Goal: Task Accomplishment & Management: Use online tool/utility

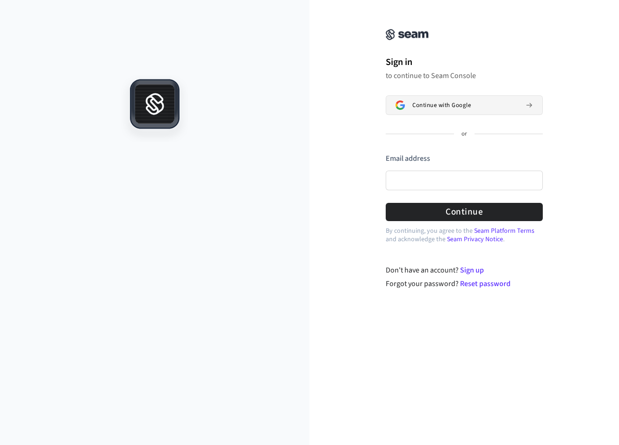
click at [422, 108] on span "Continue with Google" at bounding box center [441, 104] width 58 height 7
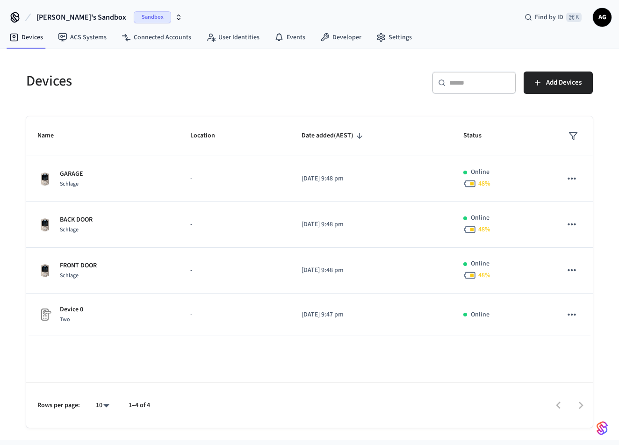
click at [175, 16] on icon "button" at bounding box center [178, 17] width 7 height 7
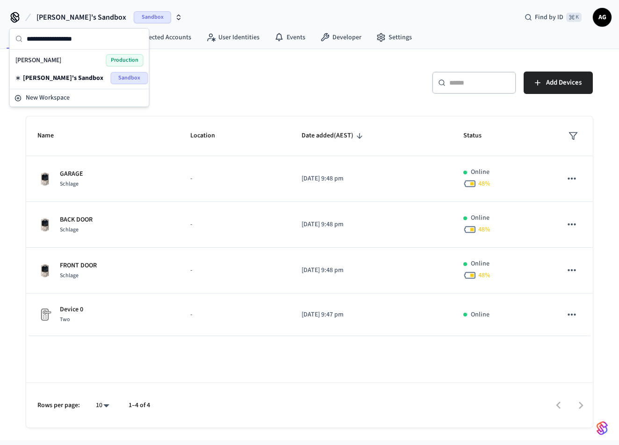
click at [240, 90] on h5 "Devices" at bounding box center [165, 81] width 278 height 19
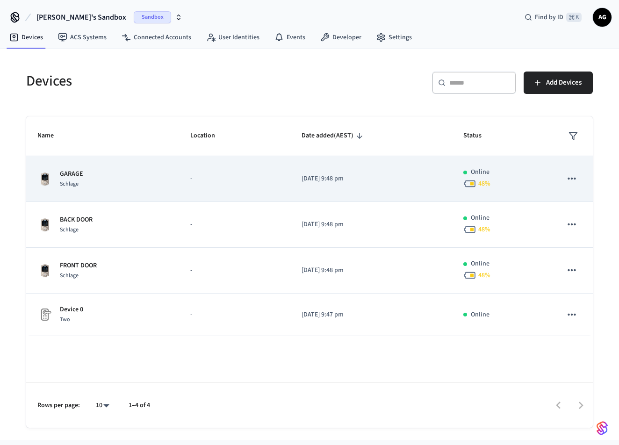
click at [72, 174] on p "GARAGE" at bounding box center [71, 174] width 23 height 10
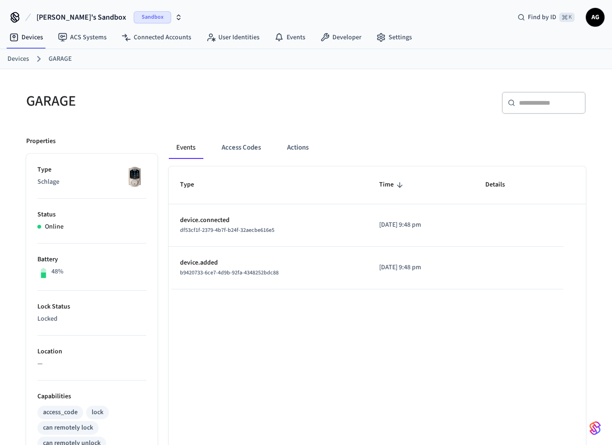
scroll to position [6, 0]
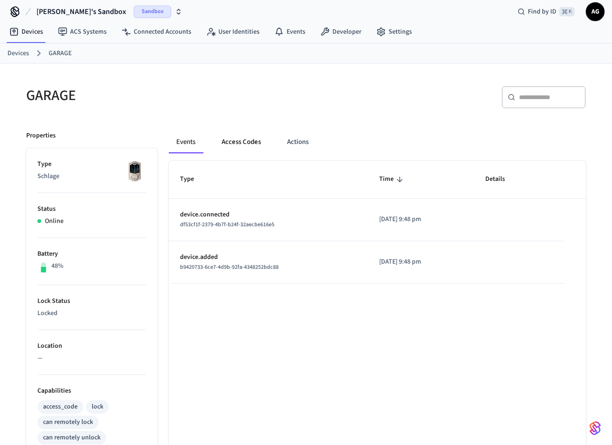
click at [244, 143] on button "Access Codes" at bounding box center [241, 142] width 54 height 22
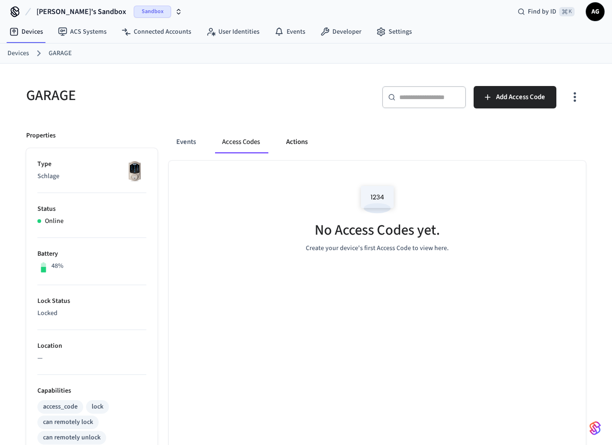
click at [297, 143] on button "Actions" at bounding box center [297, 142] width 36 height 22
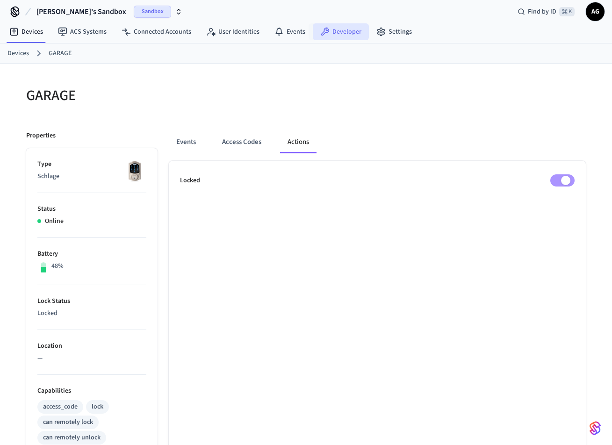
click at [340, 31] on link "Developer" at bounding box center [341, 31] width 56 height 17
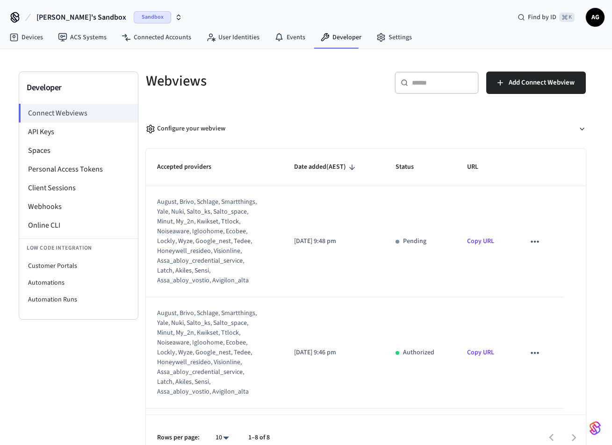
click at [480, 352] on link "Copy URL" at bounding box center [480, 352] width 27 height 9
click at [530, 351] on icon "sticky table" at bounding box center [535, 353] width 12 height 12
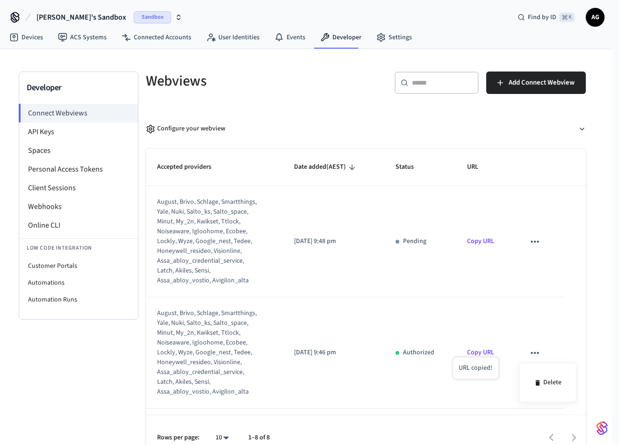
click at [299, 352] on div at bounding box center [309, 222] width 619 height 445
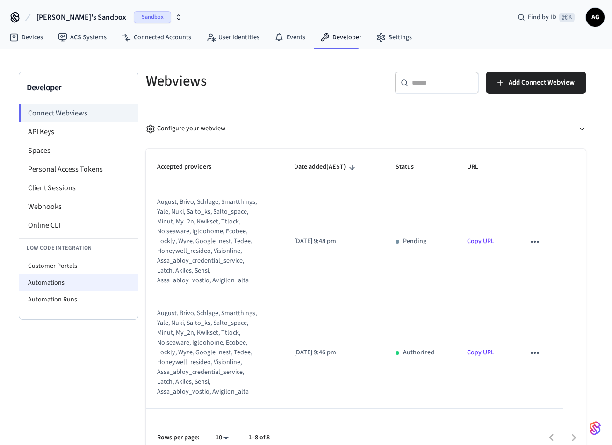
click at [55, 284] on li "Automations" at bounding box center [78, 282] width 119 height 17
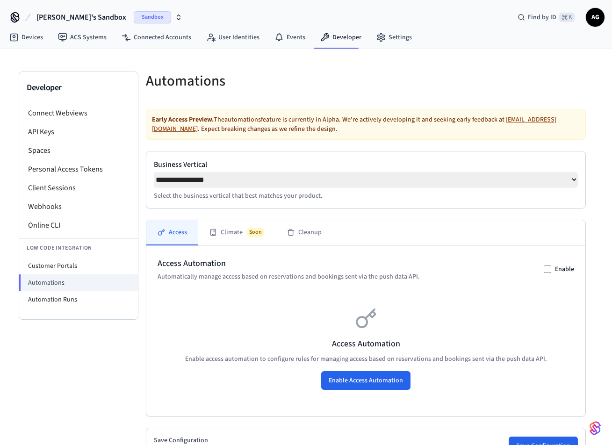
select select "*******"
click at [226, 230] on button "Climate Soon" at bounding box center [237, 232] width 78 height 25
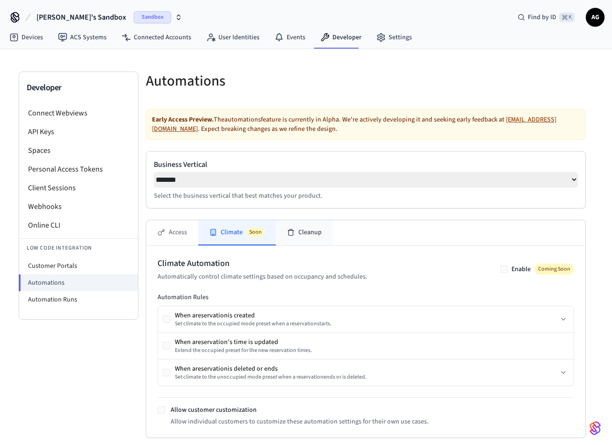
click at [302, 232] on button "Cleanup" at bounding box center [304, 232] width 57 height 25
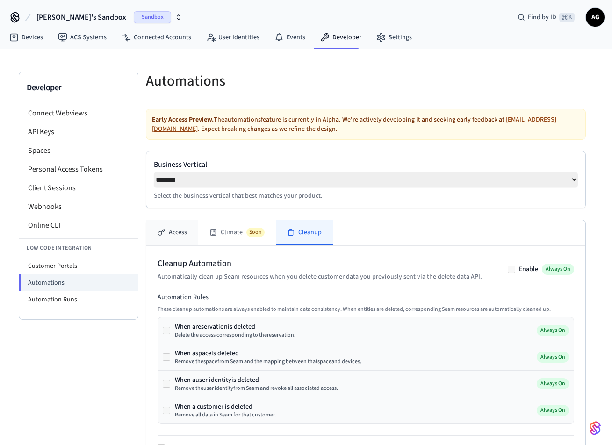
click at [175, 229] on button "Access" at bounding box center [172, 232] width 52 height 25
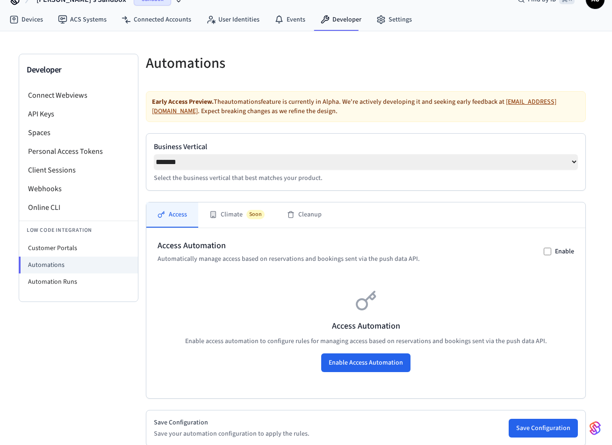
scroll to position [59, 0]
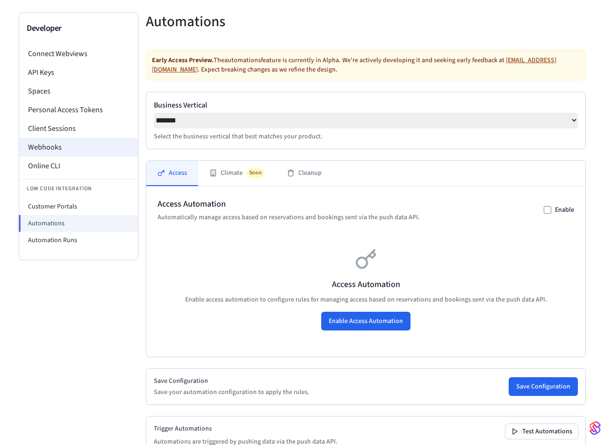
click at [50, 148] on li "Webhooks" at bounding box center [78, 147] width 119 height 19
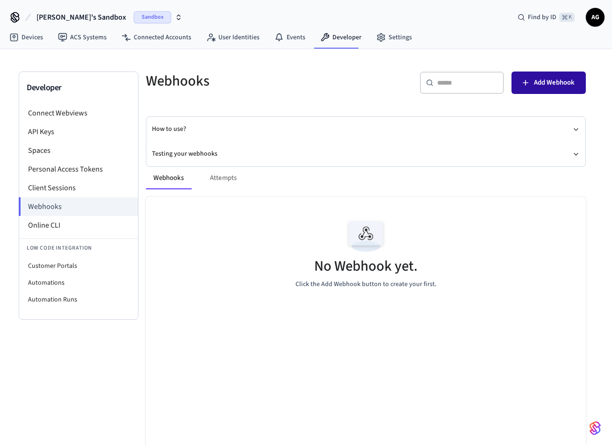
click at [545, 86] on span "Add Webhook" at bounding box center [554, 83] width 41 height 12
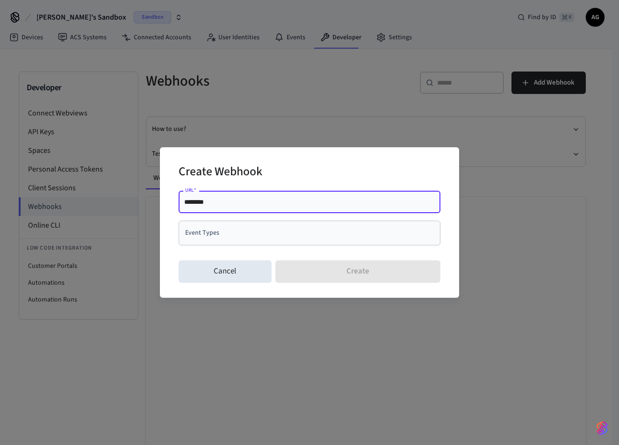
click at [229, 234] on input "Event Types" at bounding box center [302, 233] width 239 height 16
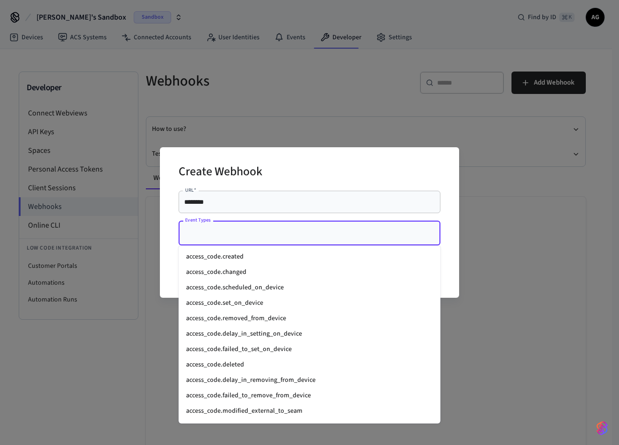
click at [90, 352] on div "Create Webhook URL   * ******** URL   * Event Types Event Types Cancel Create" at bounding box center [309, 222] width 619 height 445
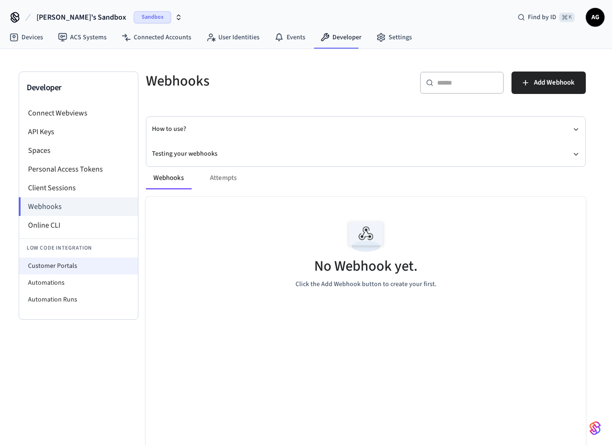
click at [67, 268] on li "Customer Portals" at bounding box center [78, 266] width 119 height 17
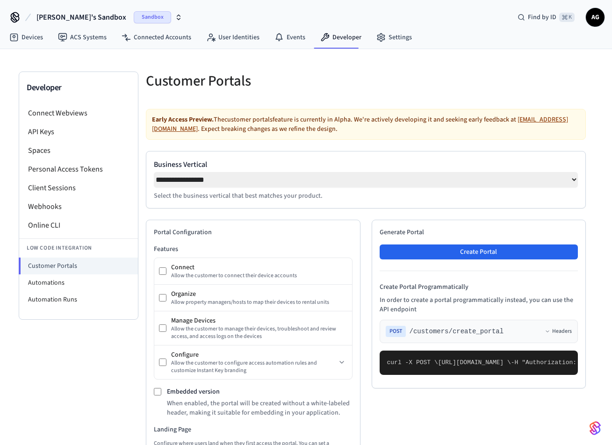
select select "*******"
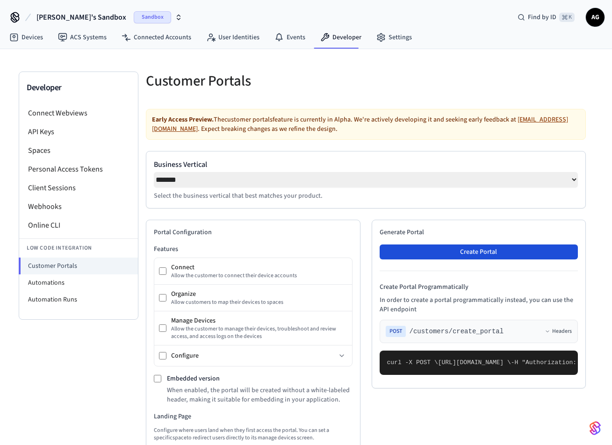
click at [456, 249] on button "Create Portal" at bounding box center [479, 251] width 199 height 15
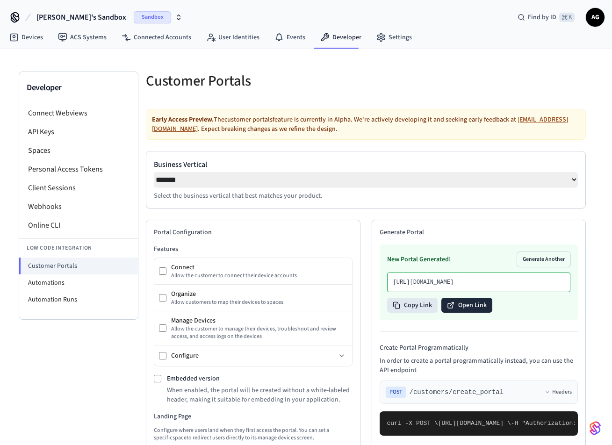
click at [463, 313] on button "Open Link" at bounding box center [466, 305] width 51 height 15
click at [45, 282] on li "Automations" at bounding box center [78, 282] width 119 height 17
select select "**********"
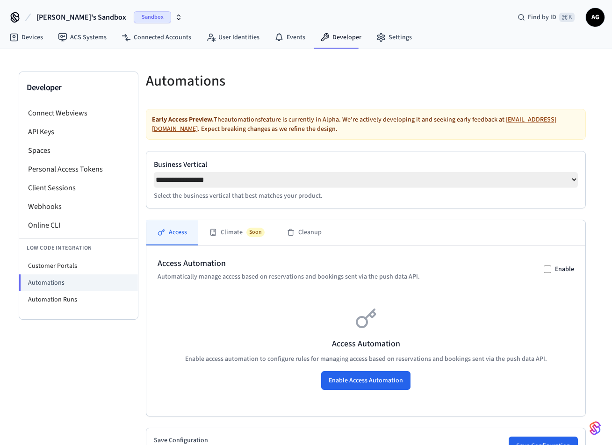
scroll to position [114, 0]
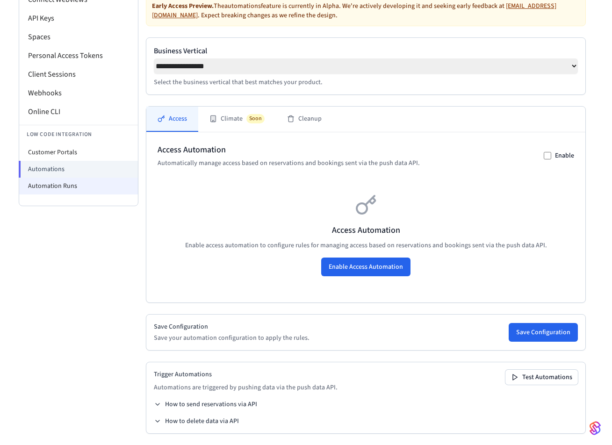
click at [66, 187] on li "Automation Runs" at bounding box center [78, 186] width 119 height 17
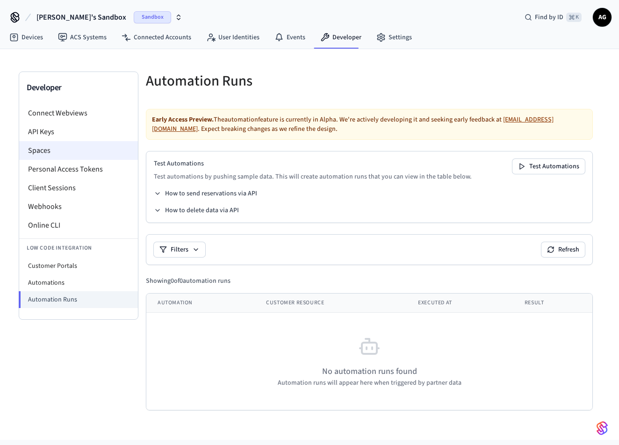
click at [46, 149] on li "Spaces" at bounding box center [78, 150] width 119 height 19
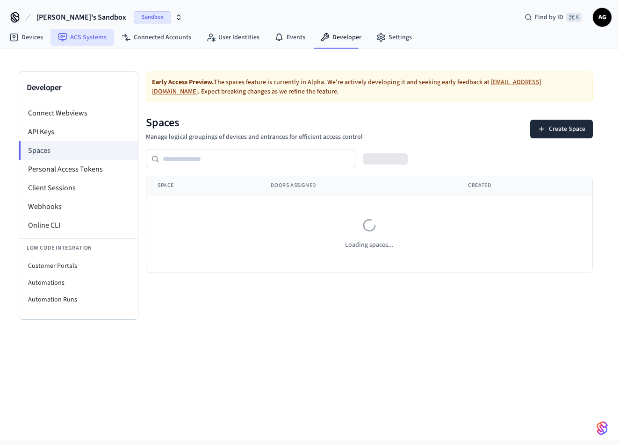
click at [78, 38] on link "ACS Systems" at bounding box center [82, 37] width 64 height 17
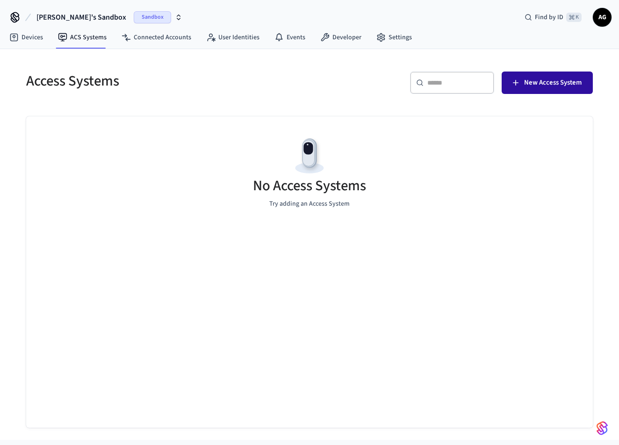
click at [533, 84] on span "New Access System" at bounding box center [553, 83] width 58 height 12
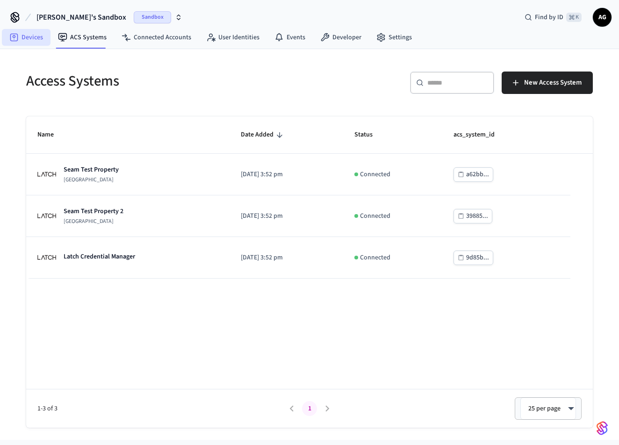
click at [31, 38] on link "Devices" at bounding box center [26, 37] width 49 height 17
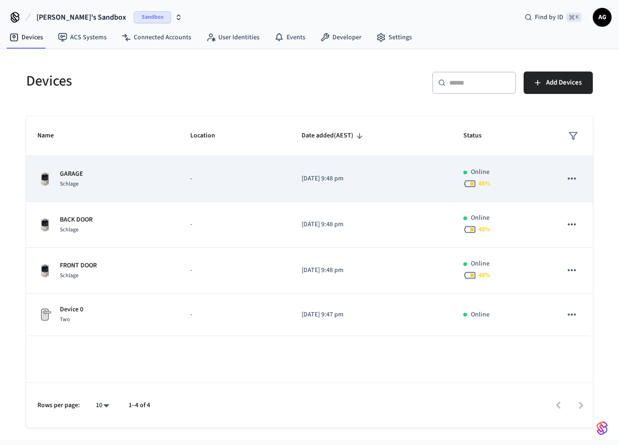
click at [81, 180] on div "Schlage" at bounding box center [71, 184] width 23 height 10
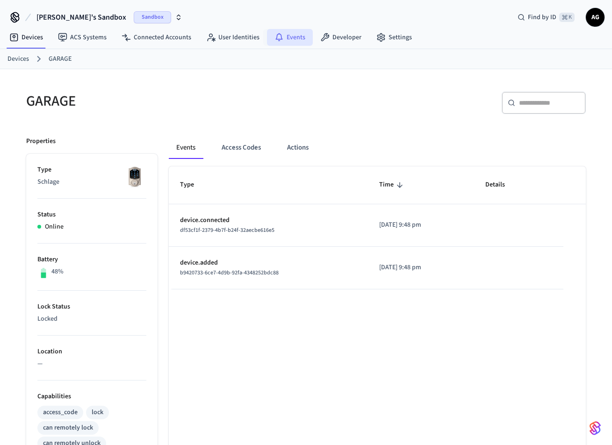
click at [292, 38] on link "Events" at bounding box center [290, 37] width 46 height 17
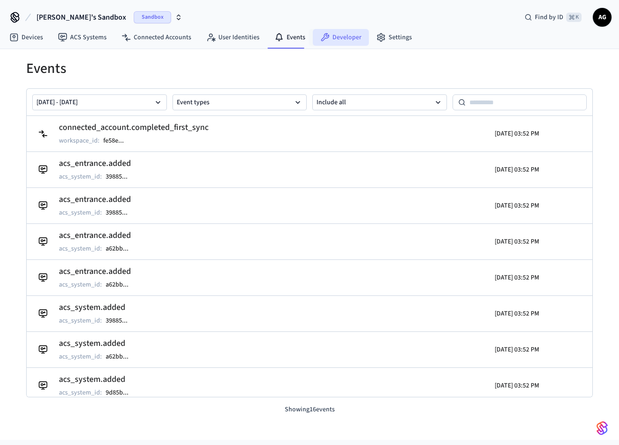
click at [342, 37] on link "Developer" at bounding box center [341, 37] width 56 height 17
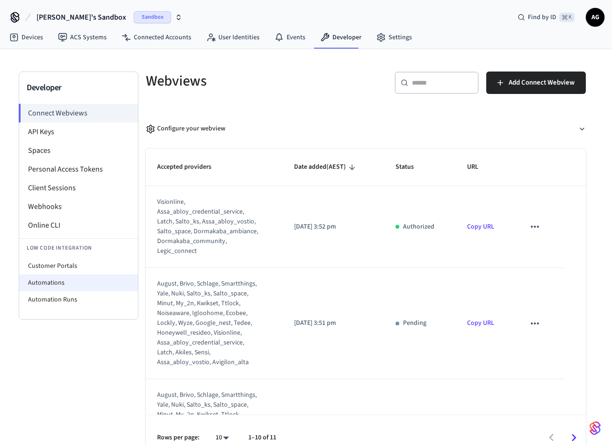
click at [53, 283] on li "Automations" at bounding box center [78, 282] width 119 height 17
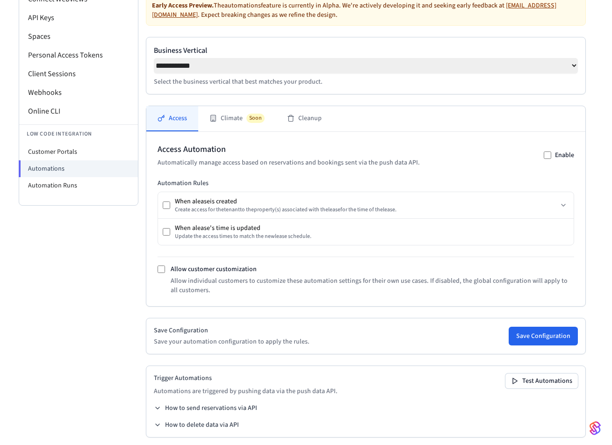
scroll to position [118, 0]
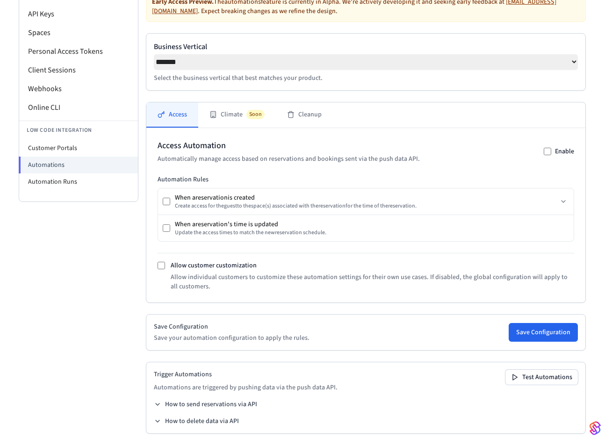
select select "**********"
